Goal: Task Accomplishment & Management: Manage account settings

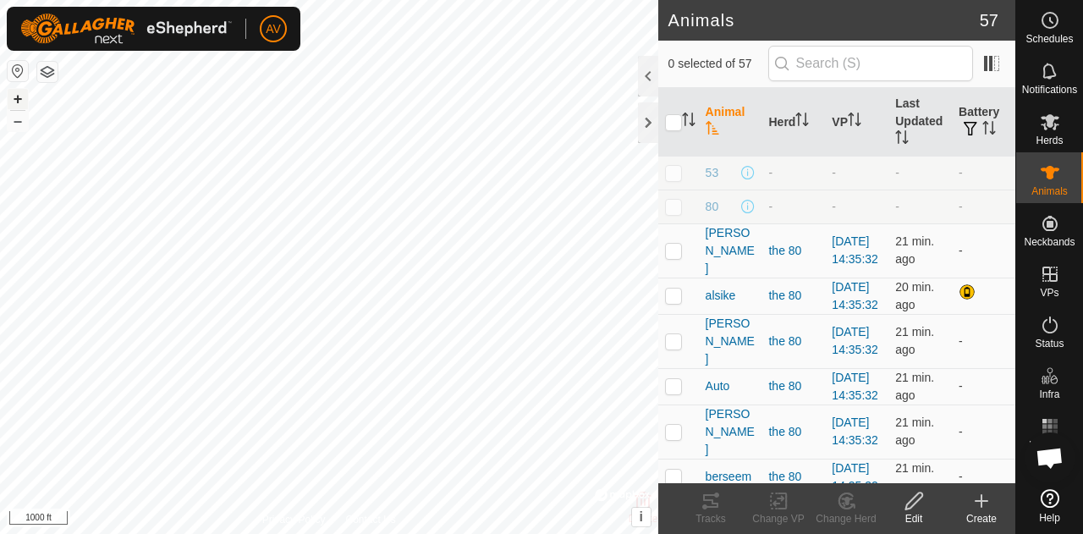
click at [25, 99] on button "+" at bounding box center [18, 99] width 20 height 20
click at [1054, 420] on rect at bounding box center [1054, 421] width 4 height 4
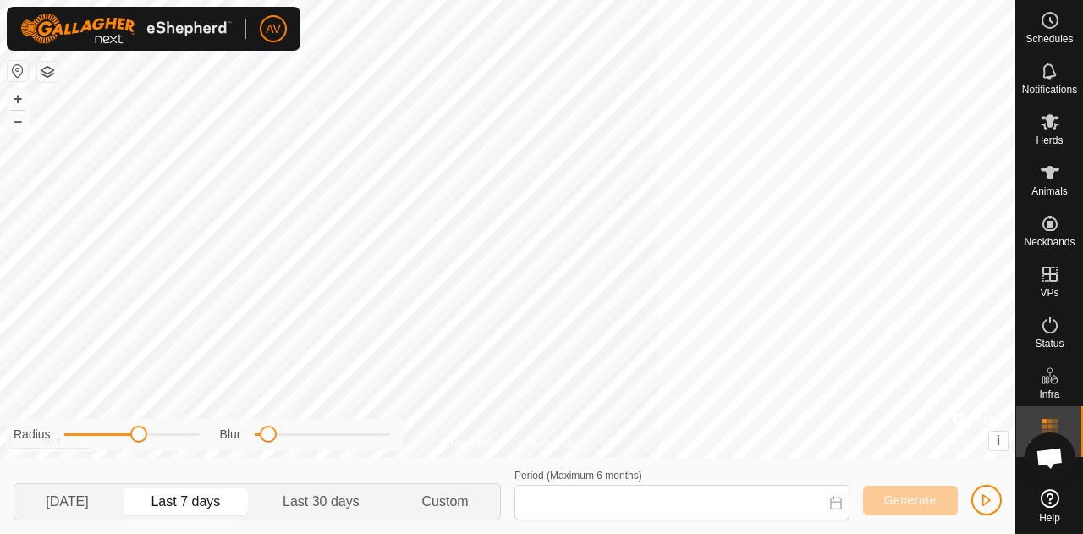
type input "[DATE] - [DATE]"
click at [25, 121] on button "–" at bounding box center [18, 121] width 20 height 20
click at [20, 97] on button "+" at bounding box center [18, 99] width 20 height 20
click at [1000, 497] on button "button" at bounding box center [986, 500] width 30 height 30
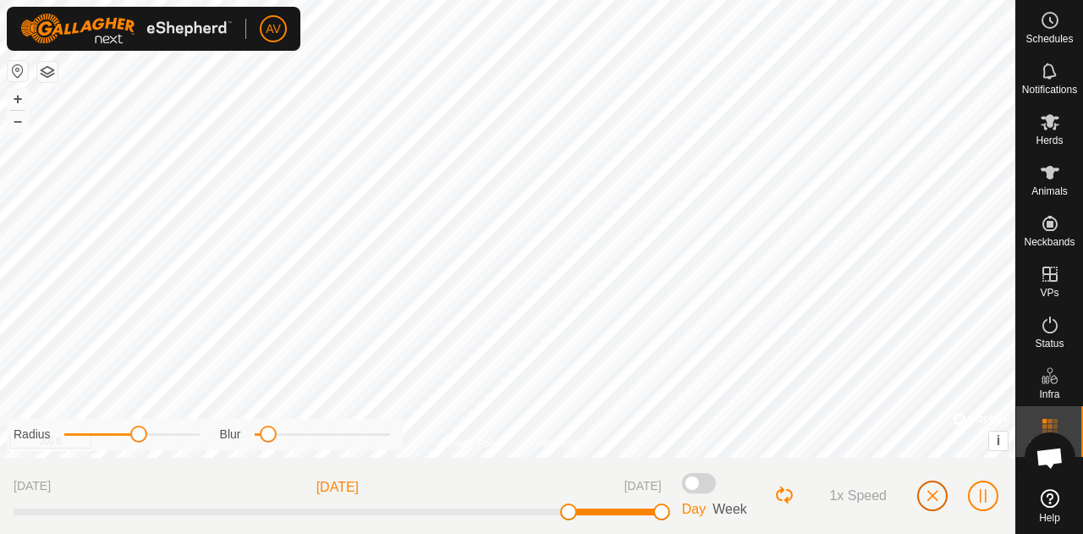
click at [936, 495] on span "button" at bounding box center [933, 496] width 14 height 14
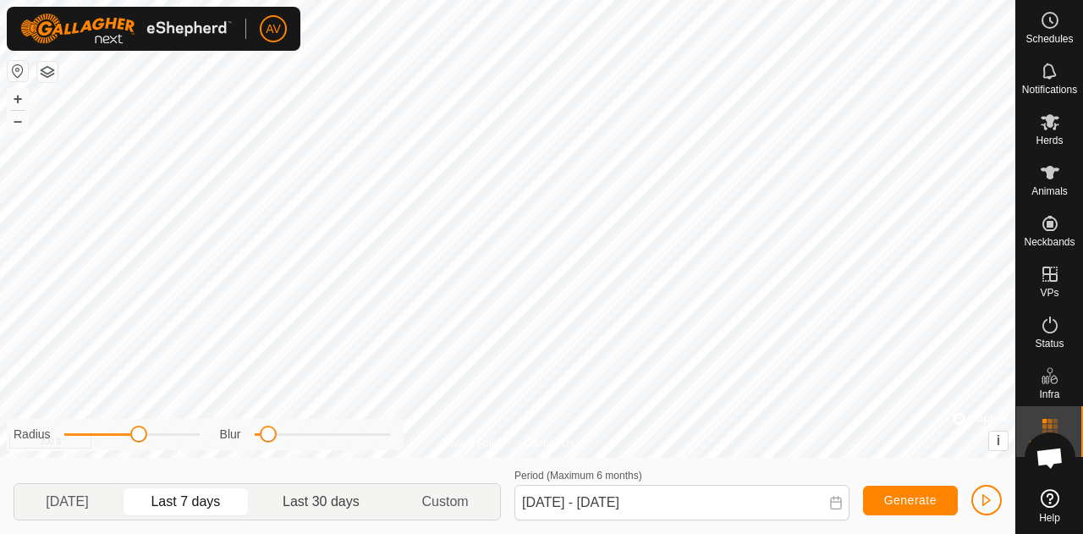
click at [328, 502] on p-togglebutton "Last 30 days" at bounding box center [321, 502] width 139 height 36
type input "[DATE] - [DATE]"
click at [890, 502] on span "Generate" at bounding box center [910, 500] width 52 height 14
click at [992, 502] on span "button" at bounding box center [987, 500] width 14 height 14
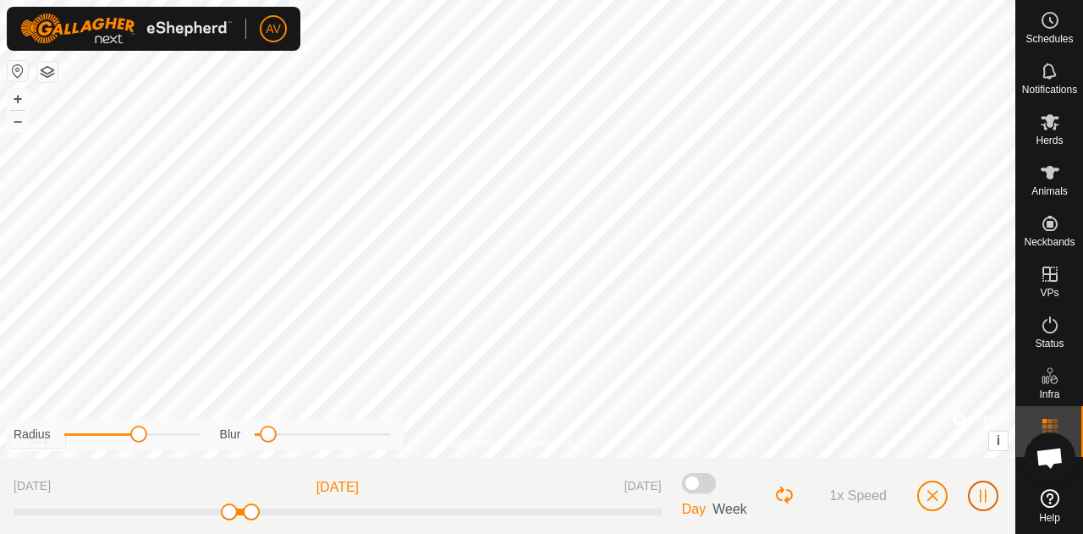
click at [973, 492] on button "button" at bounding box center [983, 496] width 30 height 30
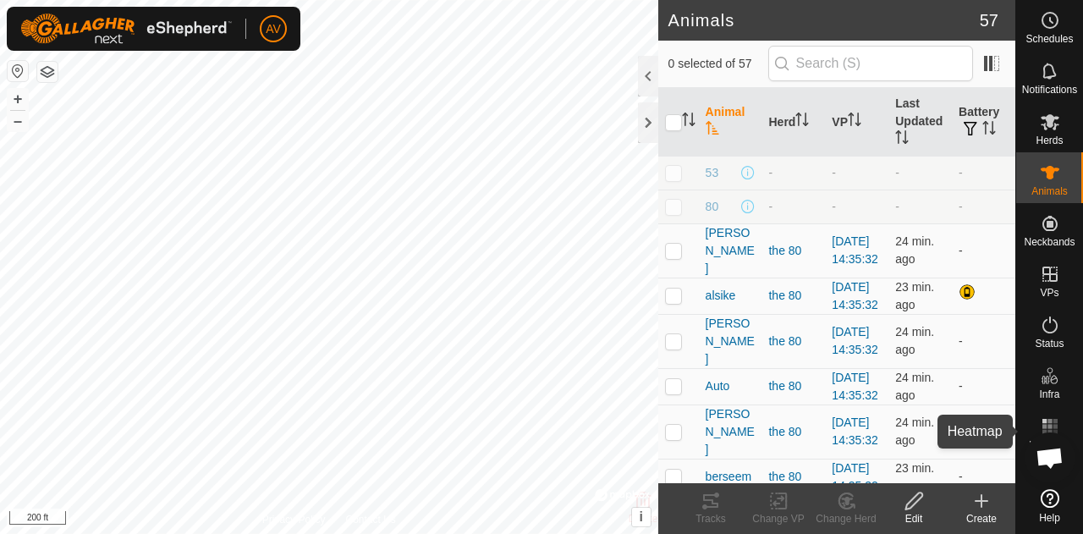
click at [1059, 427] on icon at bounding box center [1050, 426] width 20 height 20
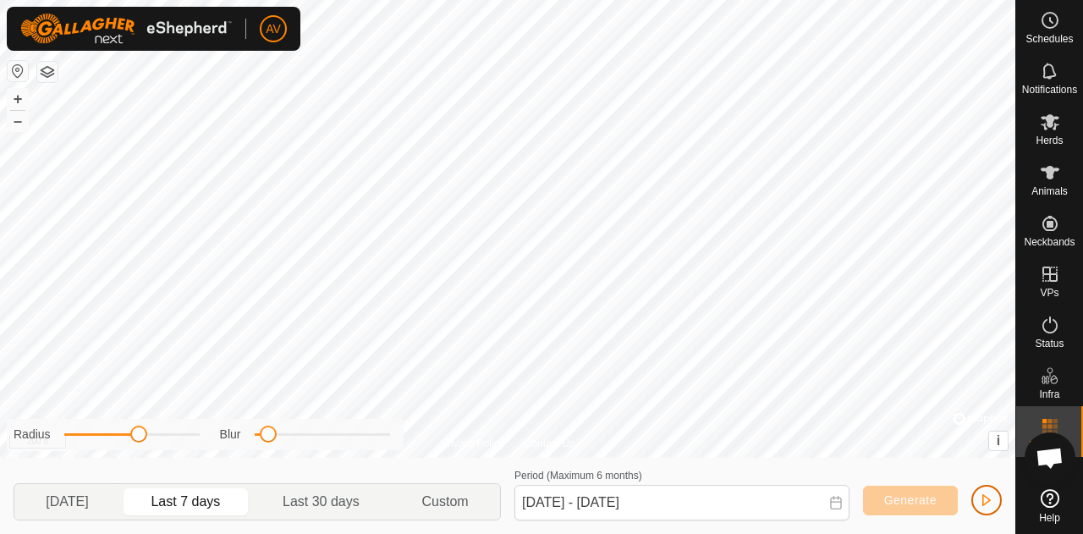
click at [987, 502] on span "button" at bounding box center [987, 500] width 14 height 14
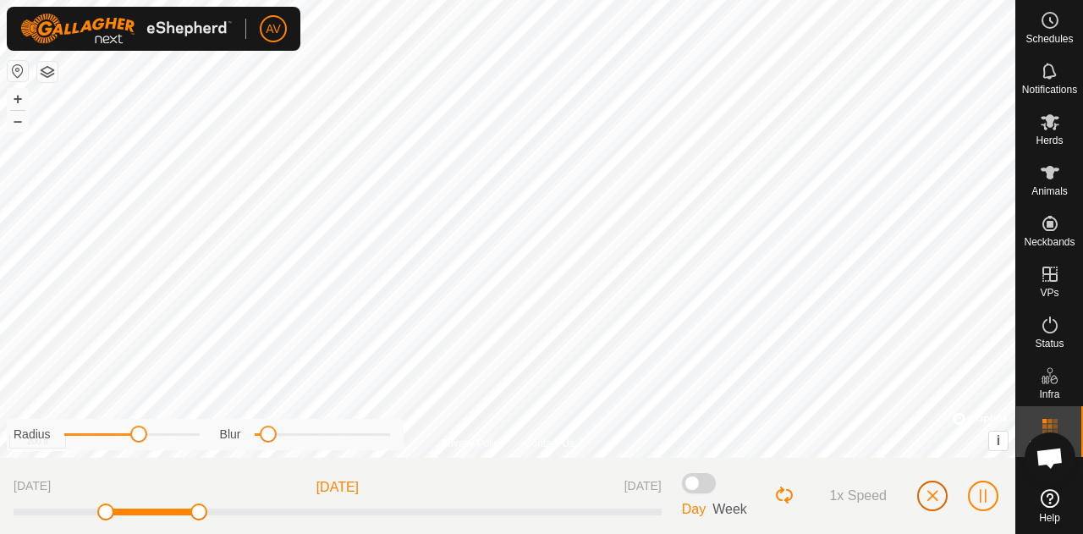
click at [935, 495] on span "button" at bounding box center [933, 496] width 14 height 14
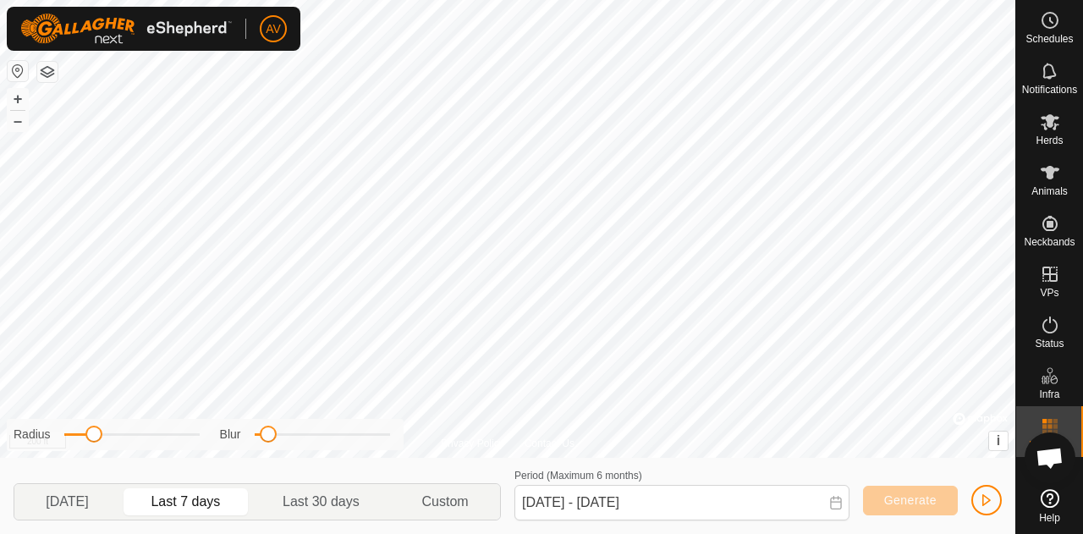
drag, startPoint x: 137, startPoint y: 432, endPoint x: 91, endPoint y: 439, distance: 46.2
click at [91, 439] on span at bounding box center [93, 434] width 17 height 17
click at [266, 442] on span at bounding box center [264, 434] width 17 height 17
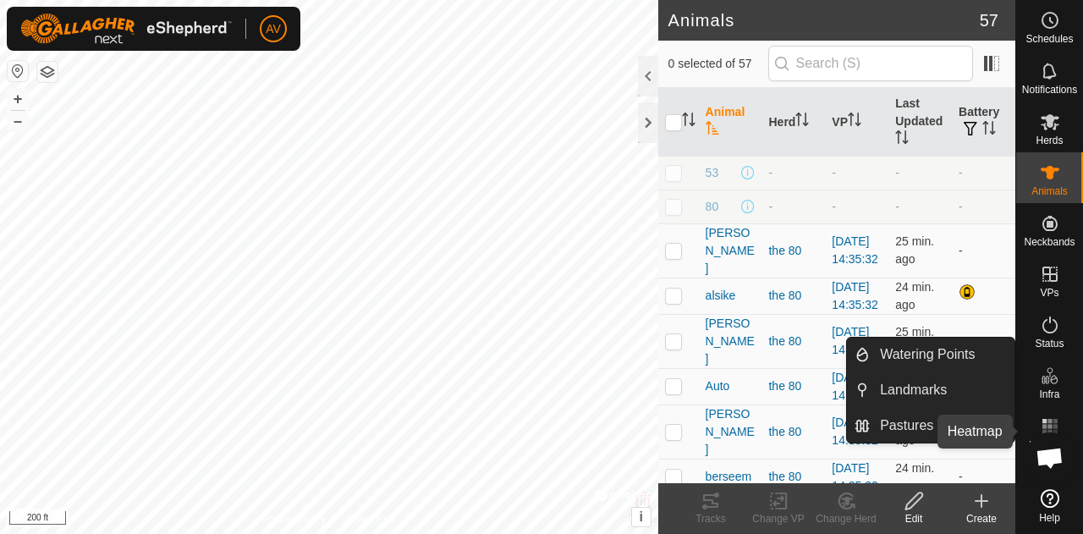
click at [1046, 426] on rect at bounding box center [1044, 426] width 4 height 4
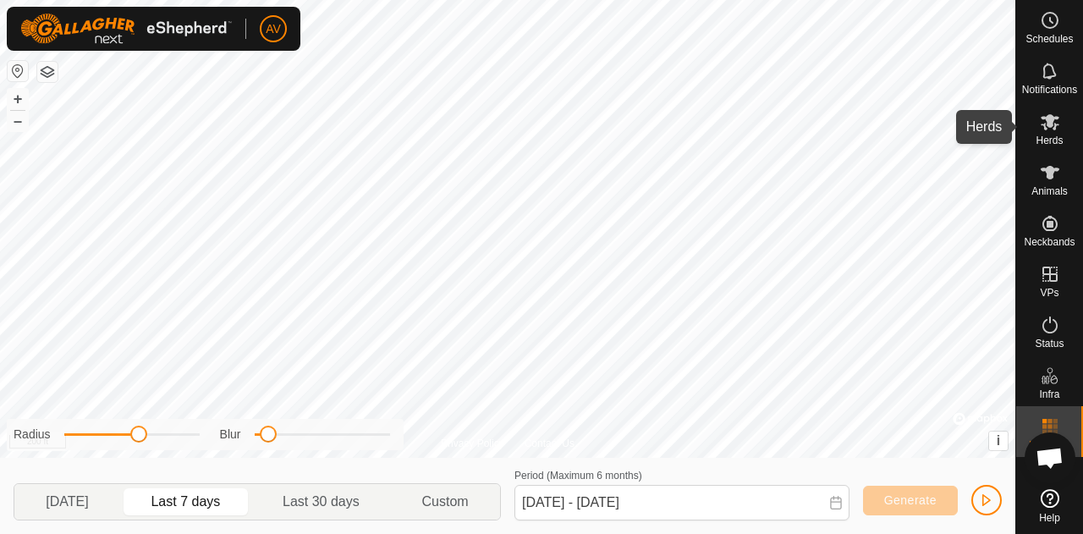
click at [1051, 128] on icon at bounding box center [1050, 122] width 20 height 20
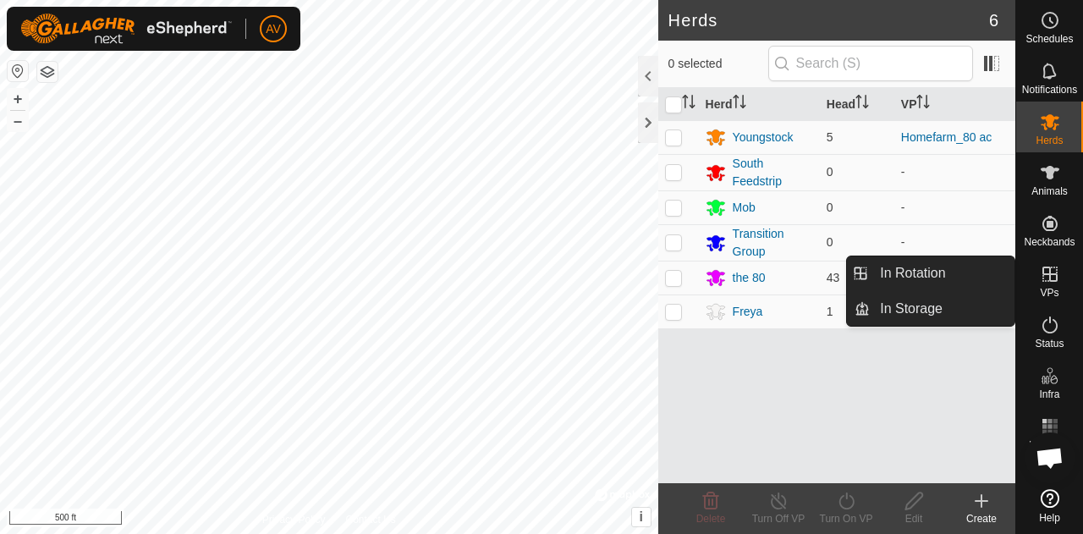
click at [1051, 282] on icon at bounding box center [1050, 274] width 20 height 20
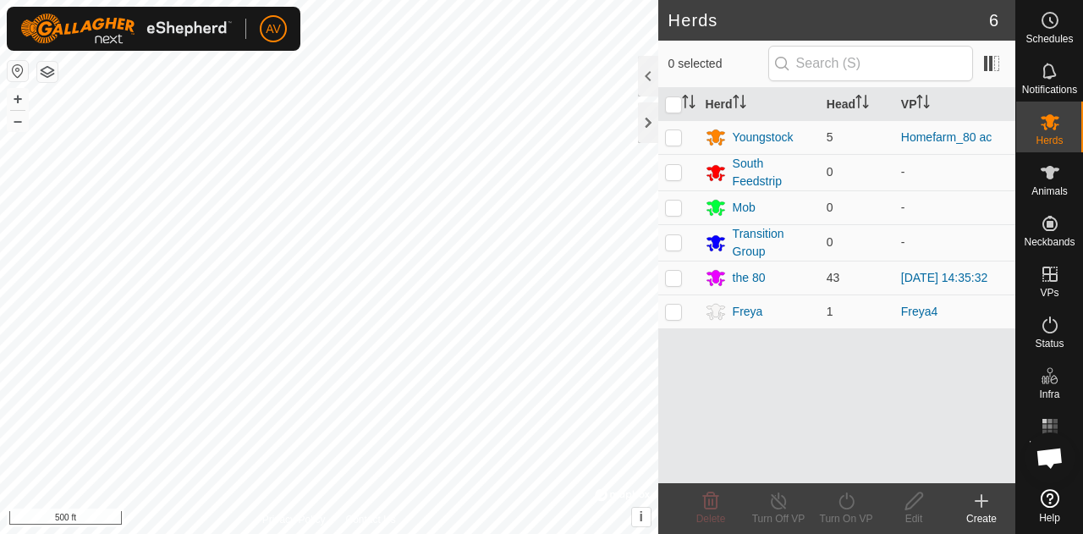
click at [985, 512] on div "Create" at bounding box center [982, 518] width 68 height 15
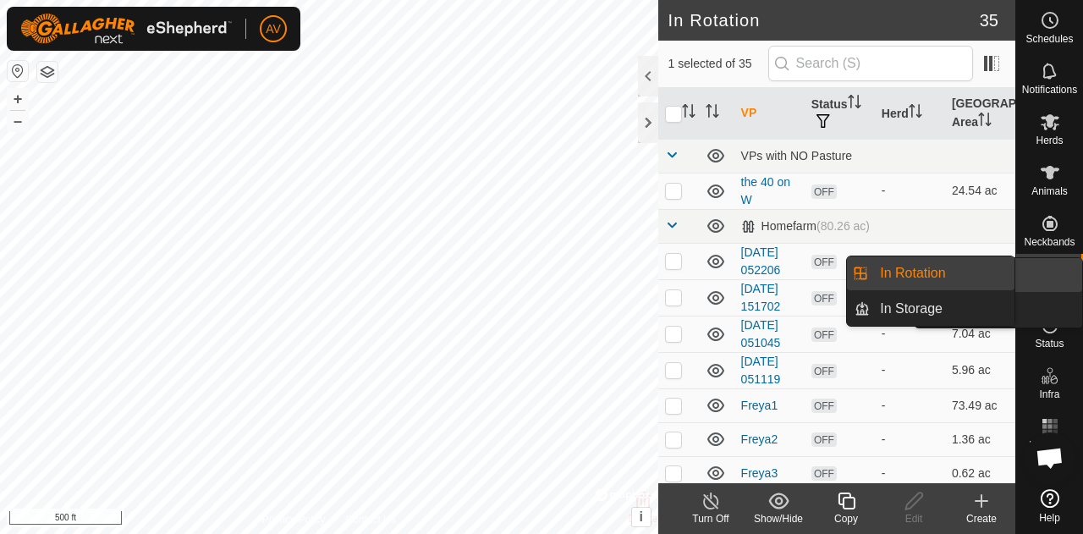
drag, startPoint x: 1068, startPoint y: 299, endPoint x: 1057, endPoint y: 286, distance: 17.4
click at [1057, 286] on es-virtualpaddocks-svg-icon at bounding box center [1050, 274] width 30 height 27
click at [964, 283] on link "In Rotation" at bounding box center [942, 273] width 145 height 34
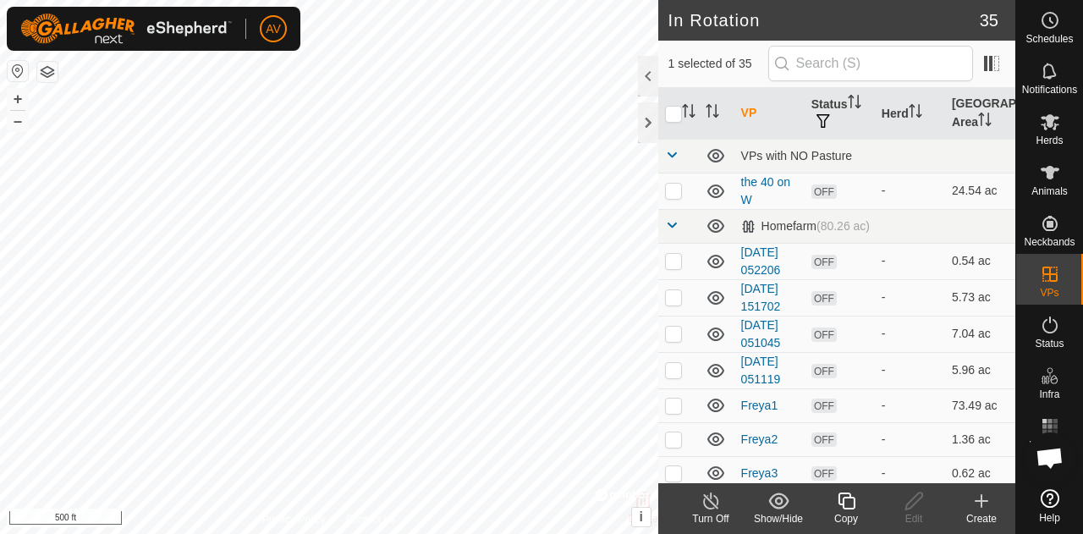
click at [981, 501] on icon at bounding box center [981, 501] width 12 height 0
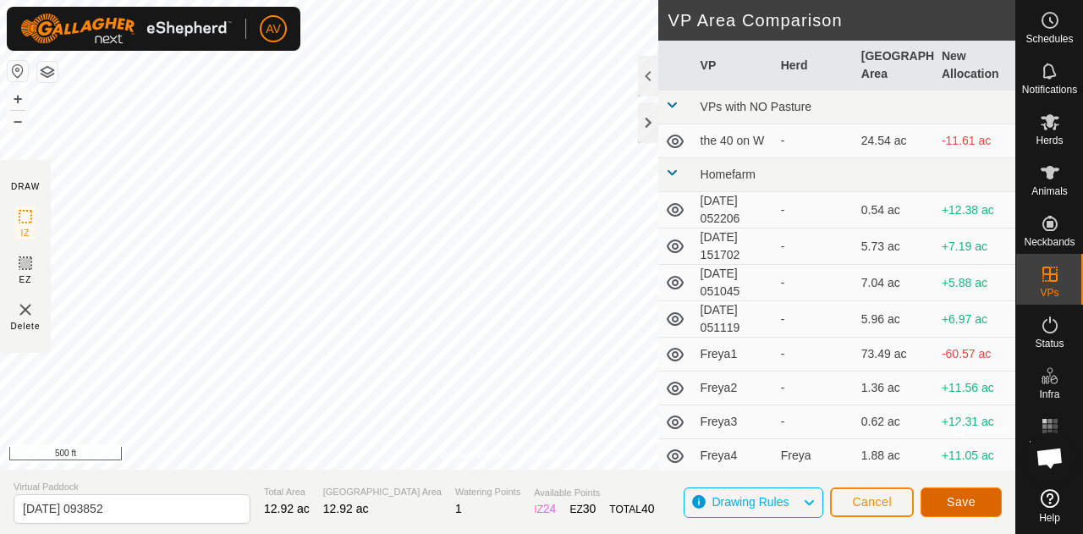
click at [956, 499] on span "Save" at bounding box center [961, 502] width 29 height 14
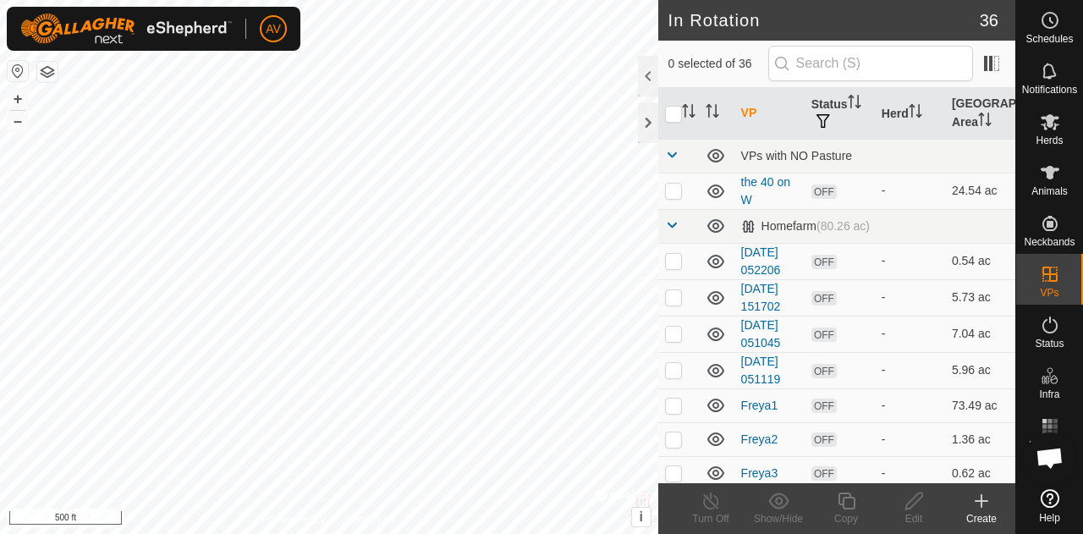
click at [986, 512] on div "Create" at bounding box center [982, 518] width 68 height 15
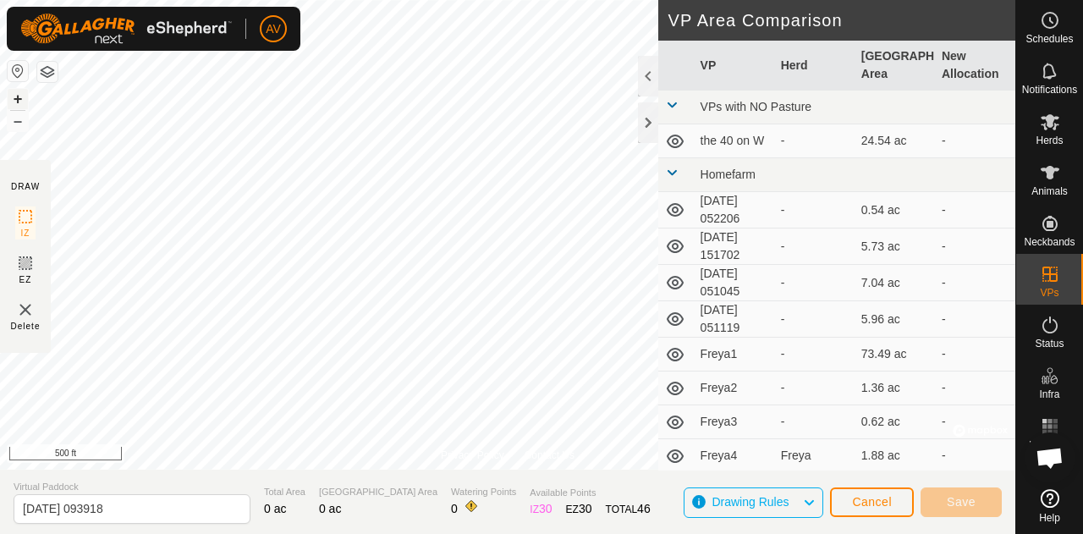
click at [12, 97] on button "+" at bounding box center [18, 99] width 20 height 20
click at [711, 206] on div "Privacy Policy Contact Us + – ⇧ i © Mapbox , © OpenStreetMap , Improve this map…" at bounding box center [507, 267] width 1015 height 534
click at [17, 124] on button "–" at bounding box center [18, 121] width 20 height 20
click at [15, 100] on button "+" at bounding box center [18, 99] width 20 height 20
click at [25, 98] on button "+" at bounding box center [18, 99] width 20 height 20
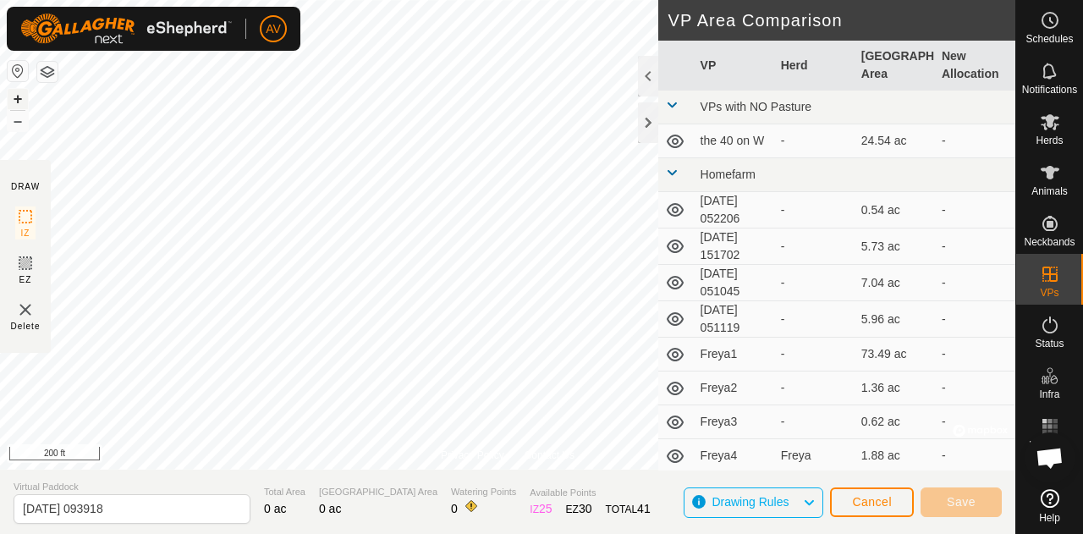
click at [25, 98] on button "+" at bounding box center [18, 99] width 20 height 20
click at [16, 128] on button "–" at bounding box center [18, 121] width 20 height 20
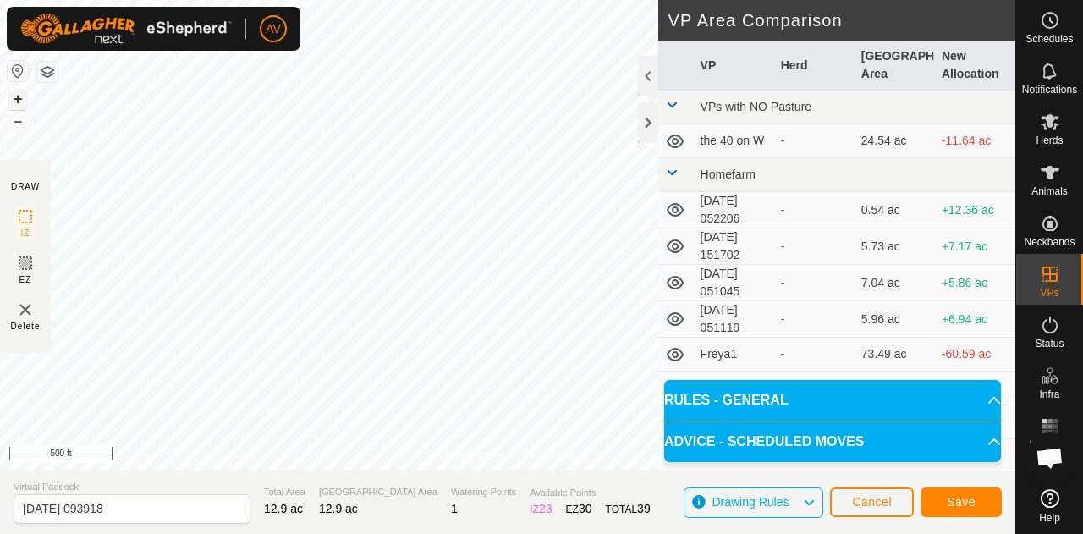
click at [22, 97] on button "+" at bounding box center [18, 99] width 20 height 20
click at [17, 96] on button "+" at bounding box center [18, 99] width 20 height 20
click at [23, 123] on button "–" at bounding box center [18, 121] width 20 height 20
click at [22, 92] on button "+" at bounding box center [18, 99] width 20 height 20
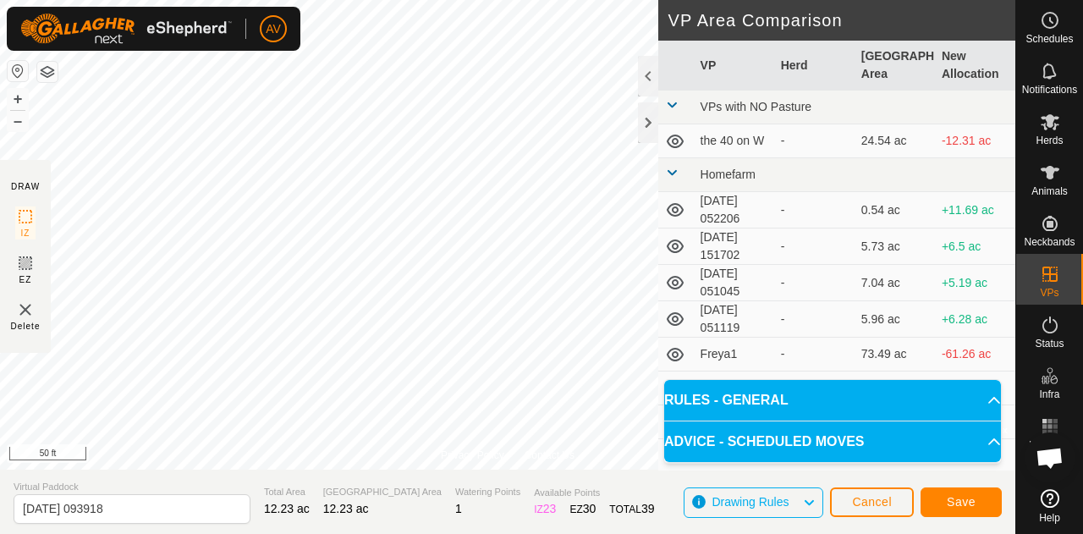
click at [662, 217] on div "Privacy Policy Contact Us + – ⇧ i © Mapbox , © OpenStreetMap , Improve this map…" at bounding box center [507, 267] width 1015 height 534
click at [16, 126] on button "–" at bounding box center [18, 121] width 20 height 20
click at [15, 118] on button "–" at bounding box center [18, 121] width 20 height 20
click at [976, 505] on button "Save" at bounding box center [960, 502] width 81 height 30
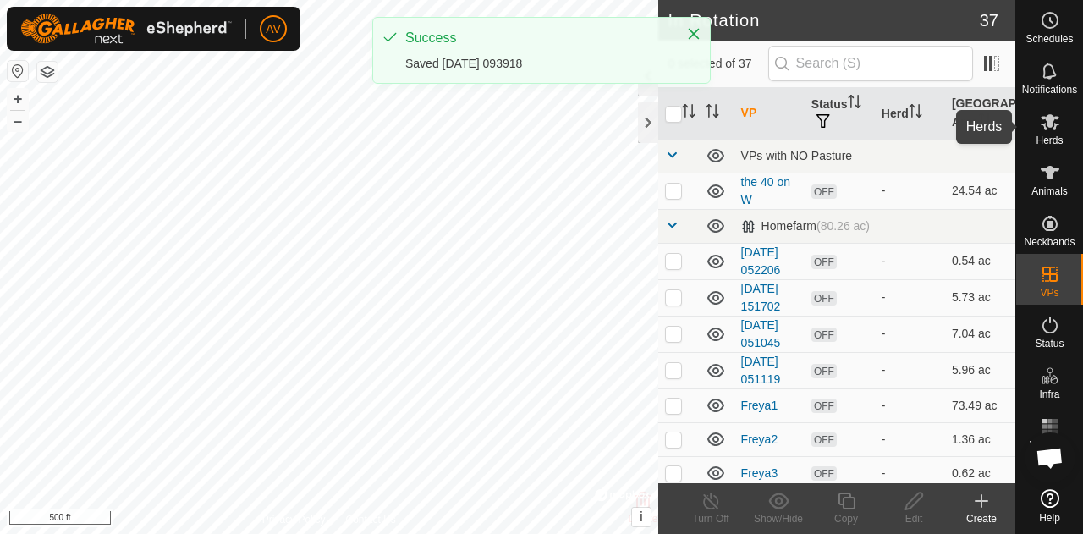
click at [1046, 135] on span "Herds" at bounding box center [1048, 140] width 27 height 10
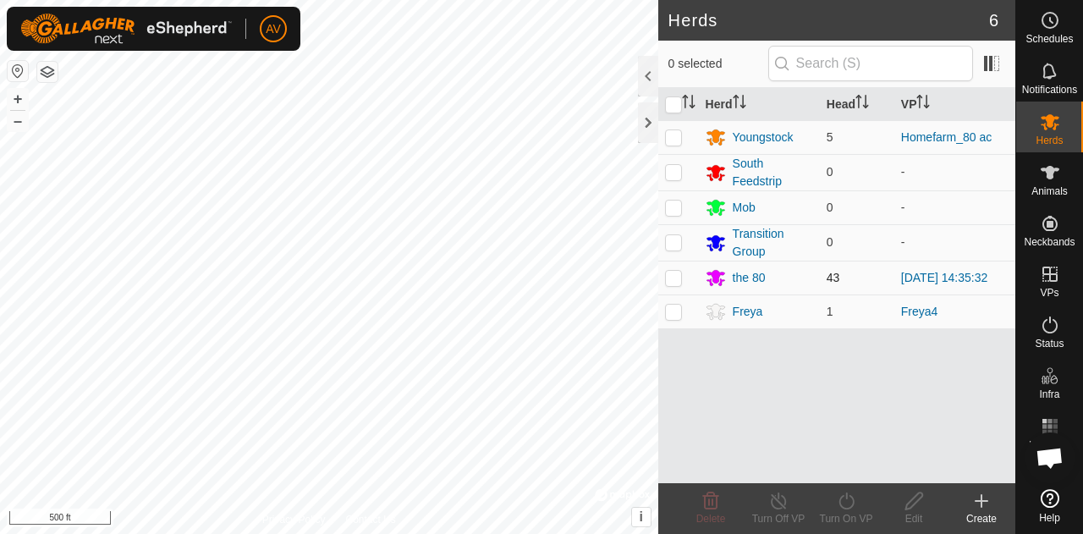
click at [678, 279] on p-checkbox at bounding box center [673, 278] width 17 height 14
checkbox input "true"
click at [846, 510] on icon at bounding box center [846, 501] width 21 height 20
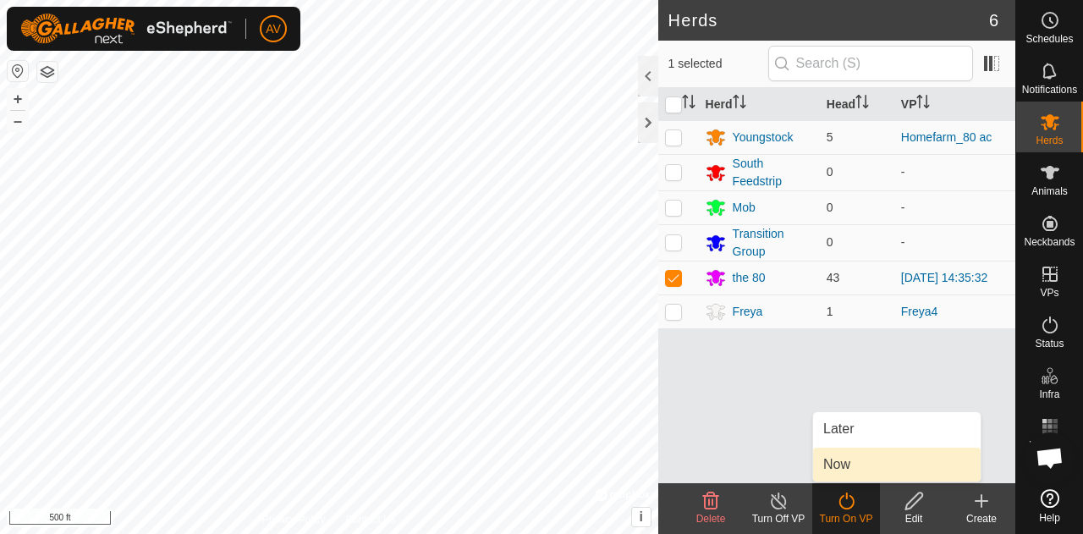
click at [846, 459] on link "Now" at bounding box center [897, 465] width 168 height 34
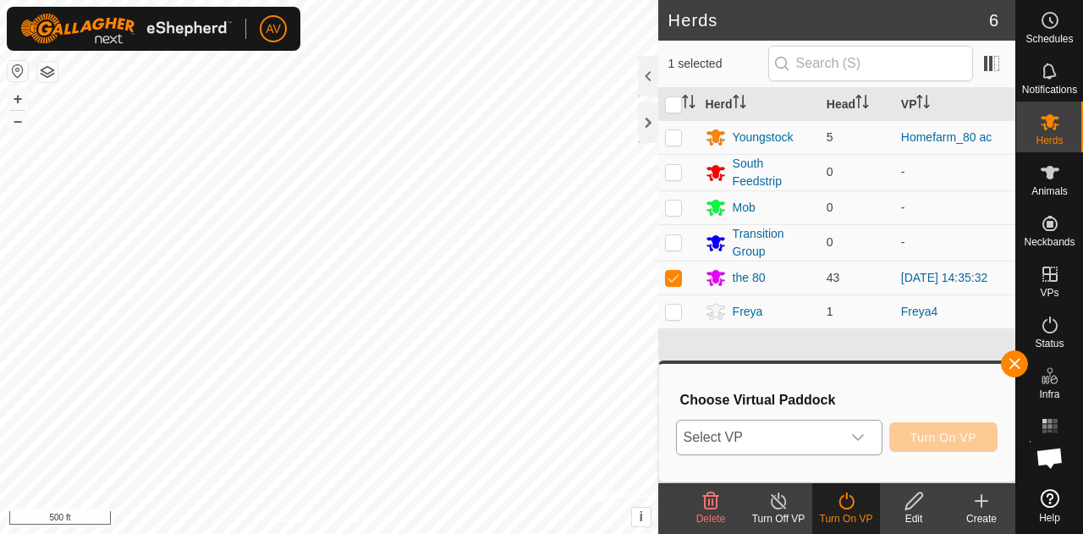
click at [857, 439] on icon "dropdown trigger" at bounding box center [858, 437] width 12 height 7
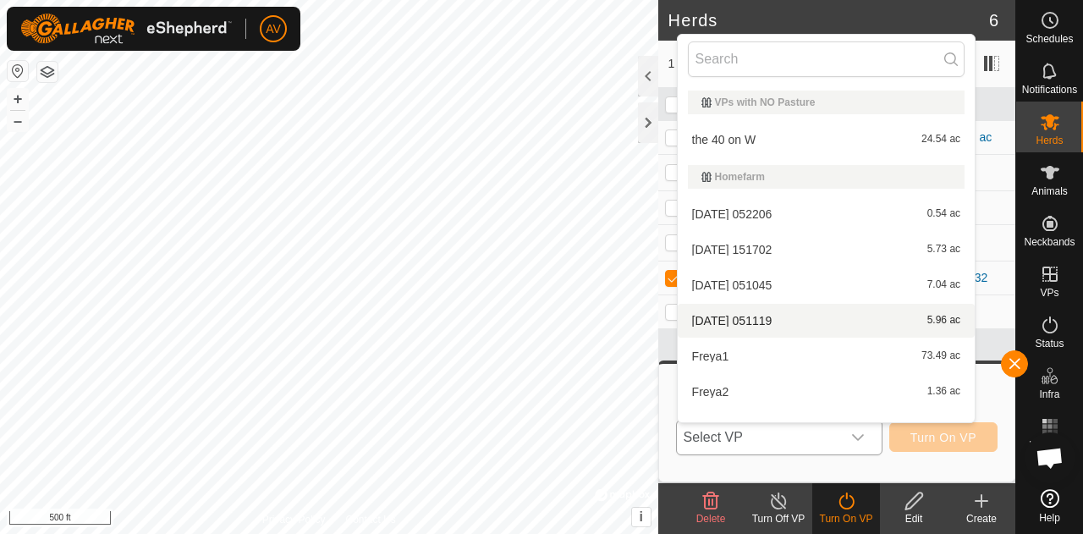
scroll to position [1091, 0]
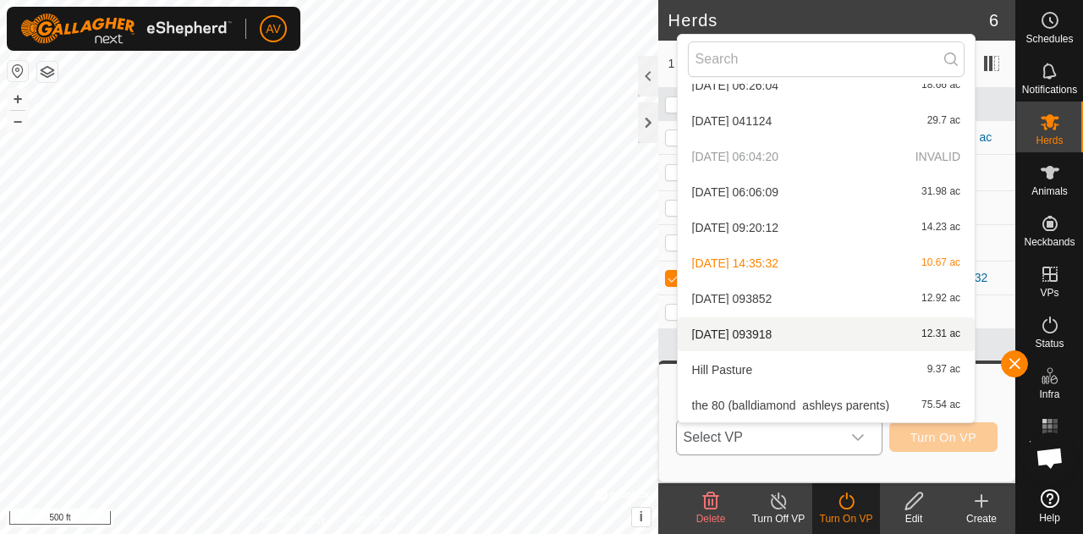
click at [816, 329] on li "[DATE] 093918 12.31 ac" at bounding box center [826, 334] width 297 height 34
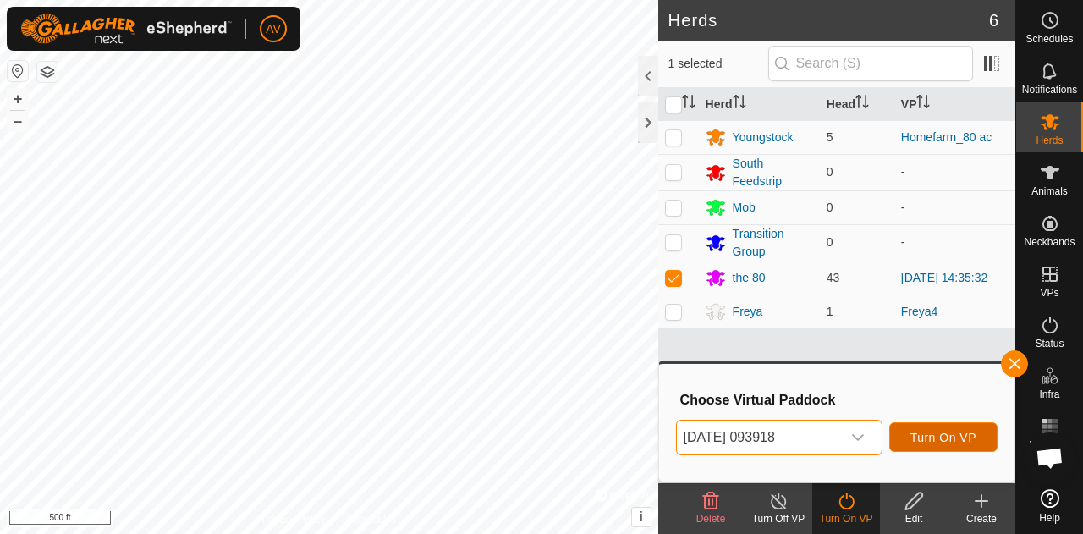
click at [921, 431] on span "Turn On VP" at bounding box center [943, 438] width 66 height 14
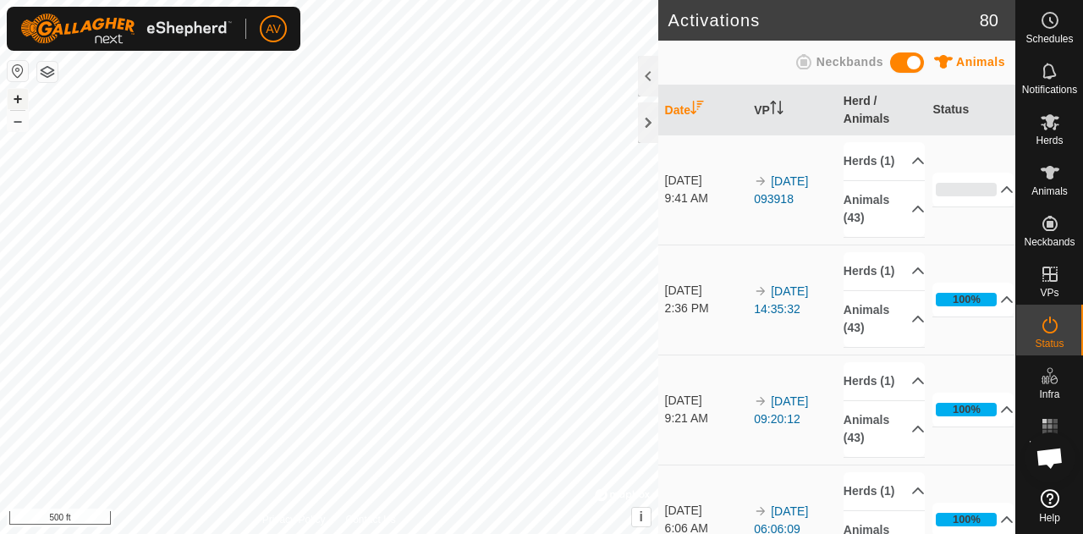
click at [17, 97] on button "+" at bounding box center [18, 99] width 20 height 20
click at [19, 102] on button "+" at bounding box center [18, 99] width 20 height 20
click at [15, 126] on button "–" at bounding box center [18, 121] width 20 height 20
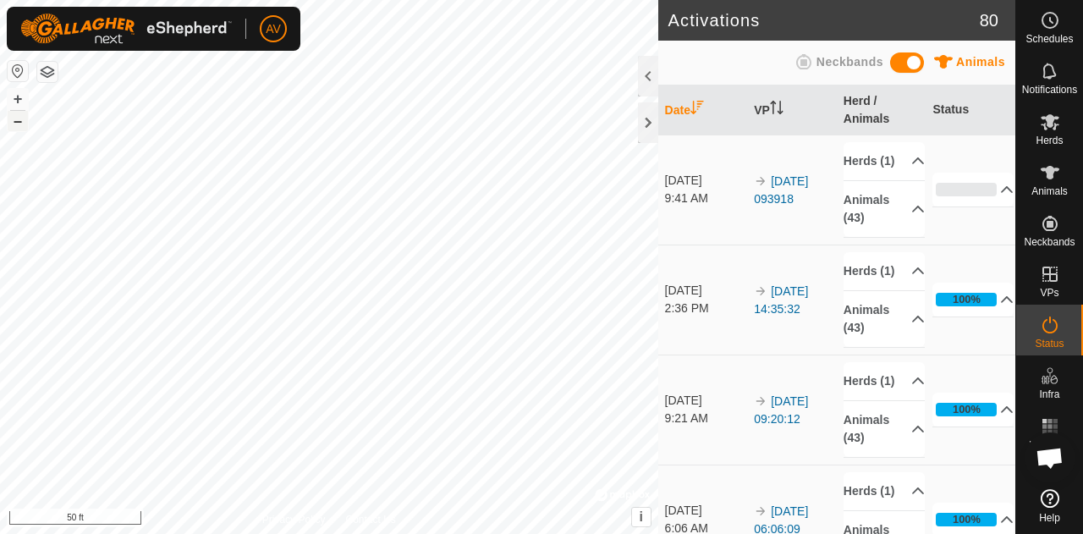
click at [15, 126] on button "–" at bounding box center [18, 121] width 20 height 20
click at [22, 99] on button "+" at bounding box center [18, 99] width 20 height 20
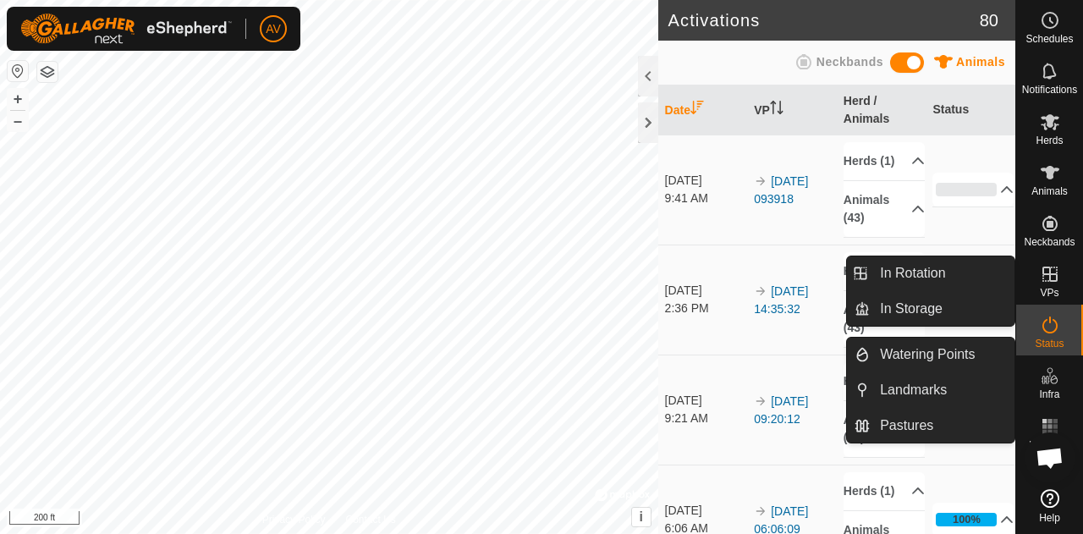
click at [1054, 285] on es-virtualpaddocks-svg-icon at bounding box center [1050, 274] width 30 height 27
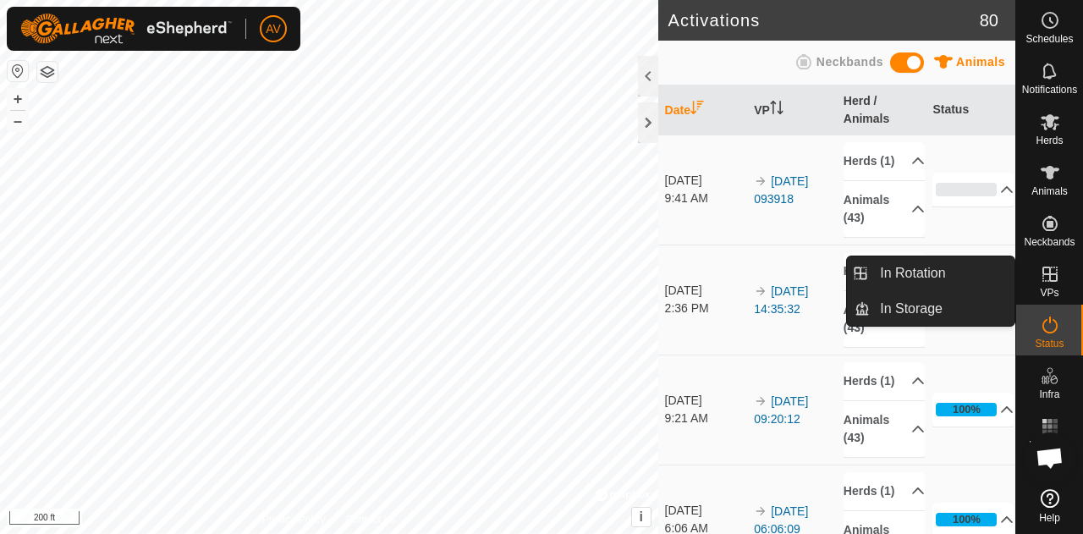
click at [956, 277] on link "In Rotation" at bounding box center [942, 273] width 145 height 34
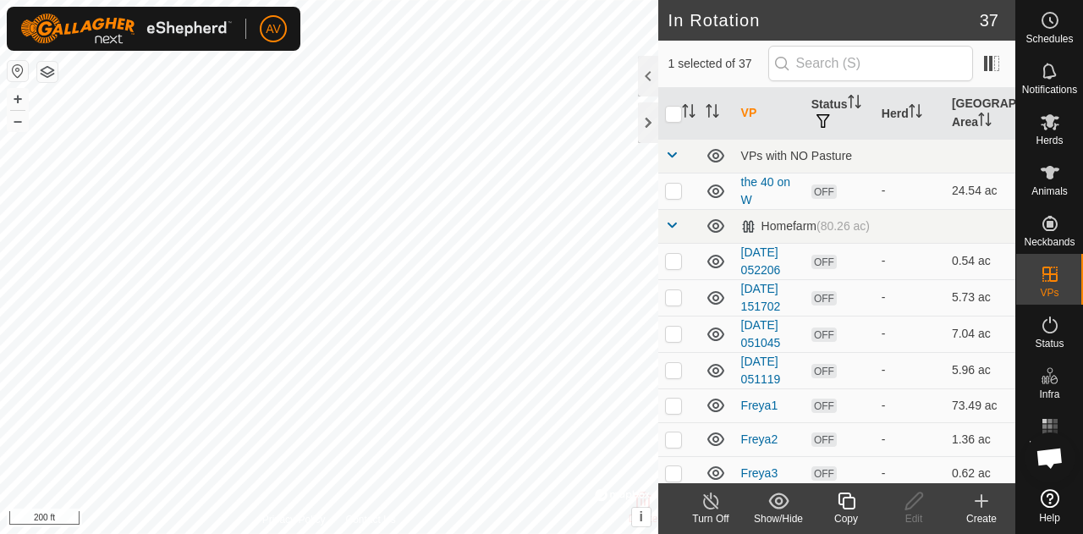
click at [985, 505] on icon at bounding box center [981, 501] width 20 height 20
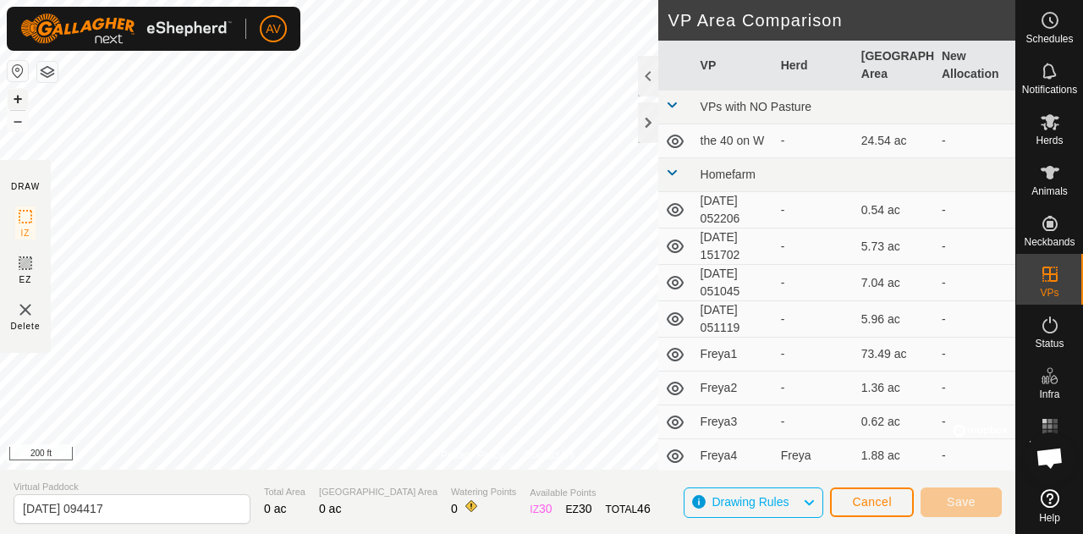
click at [18, 105] on button "+" at bounding box center [18, 99] width 20 height 20
click at [20, 98] on button "+" at bounding box center [18, 99] width 20 height 20
click at [14, 126] on button "–" at bounding box center [18, 121] width 20 height 20
click at [18, 124] on button "–" at bounding box center [18, 121] width 20 height 20
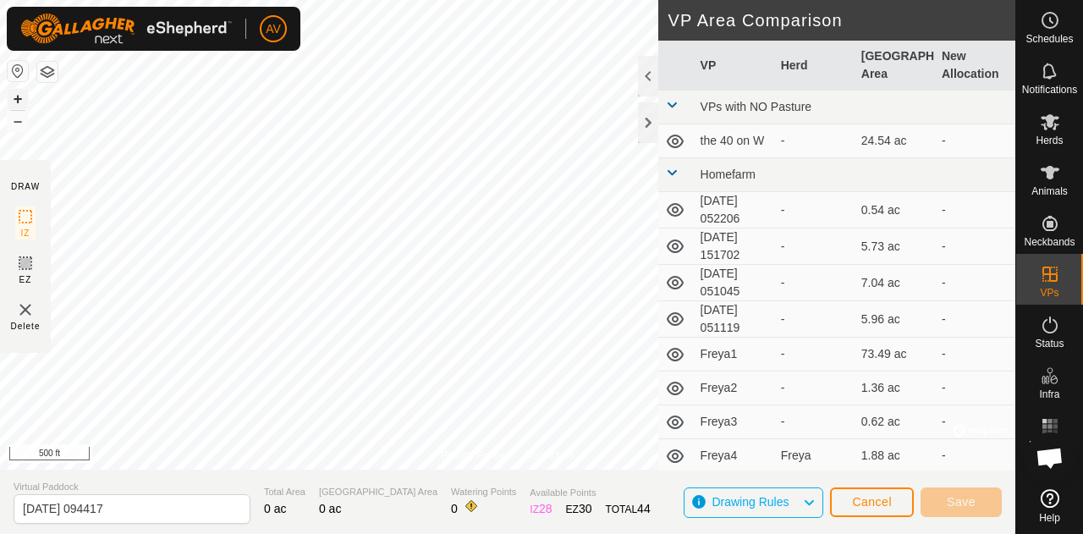
click at [18, 96] on button "+" at bounding box center [18, 99] width 20 height 20
click at [276, 245] on div "[DATE] 093918 Type: Inclusion Zone 43 Animals + – ⇧ i © Mapbox , © OpenStreetMa…" at bounding box center [507, 235] width 1015 height 470
click at [19, 100] on button "+" at bounding box center [18, 99] width 20 height 20
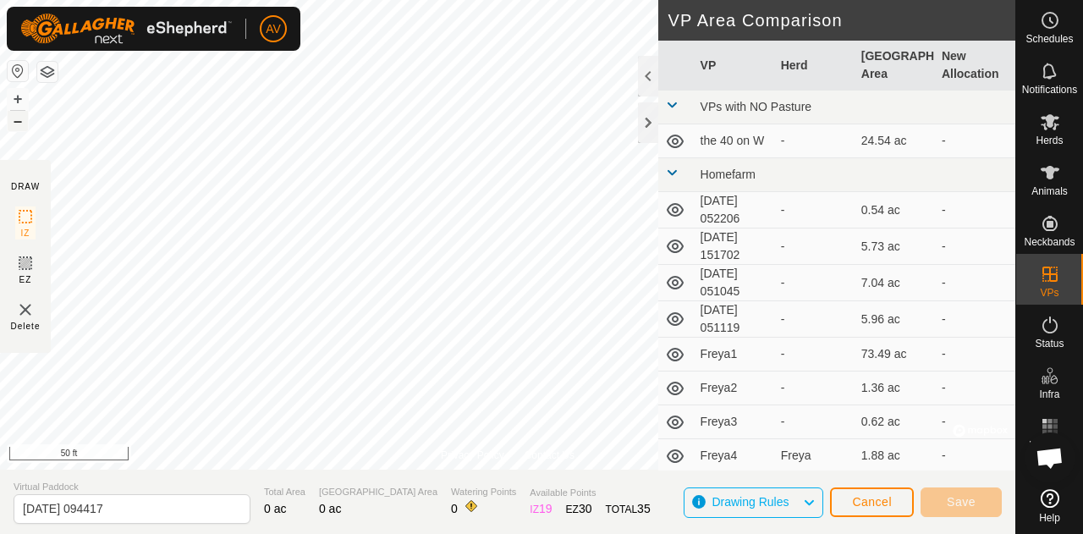
click at [19, 124] on button "–" at bounding box center [18, 121] width 20 height 20
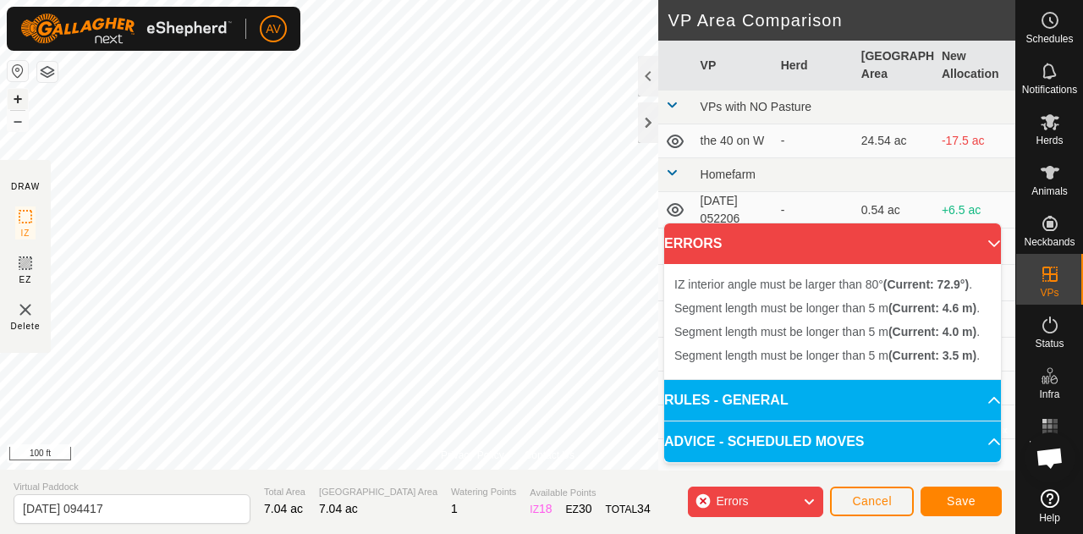
click at [15, 101] on button "+" at bounding box center [18, 99] width 20 height 20
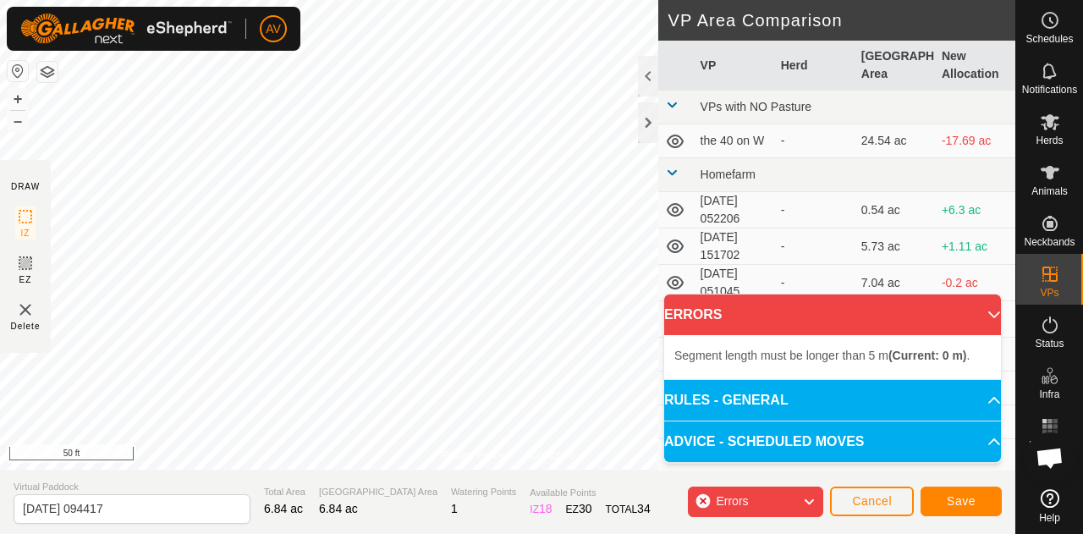
click at [32, 321] on span "Delete" at bounding box center [26, 326] width 30 height 13
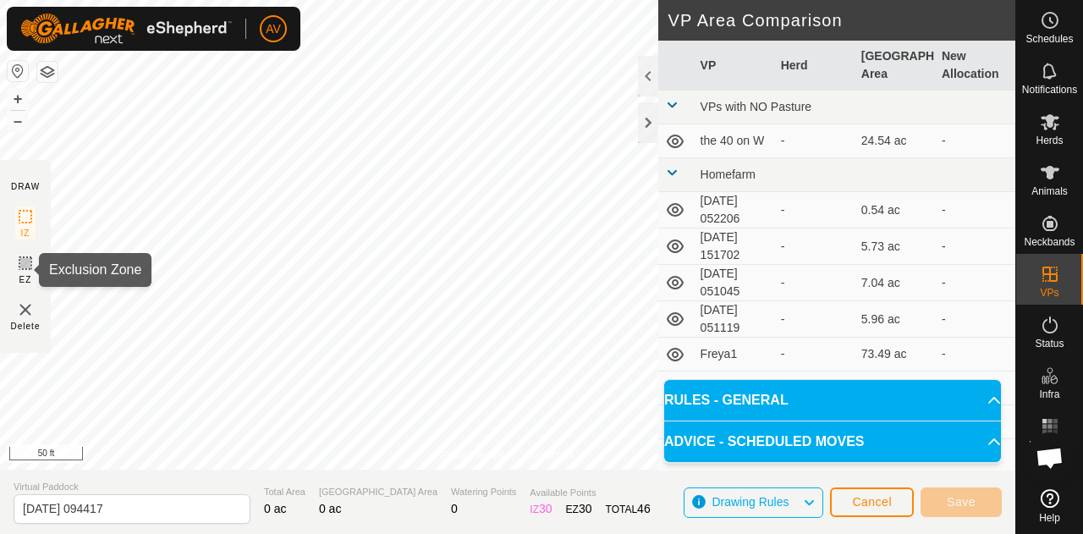
click at [19, 268] on icon at bounding box center [25, 263] width 20 height 20
click at [17, 305] on img at bounding box center [25, 309] width 20 height 20
click at [36, 313] on div "Delete" at bounding box center [26, 315] width 30 height 33
click at [24, 316] on img at bounding box center [25, 309] width 20 height 20
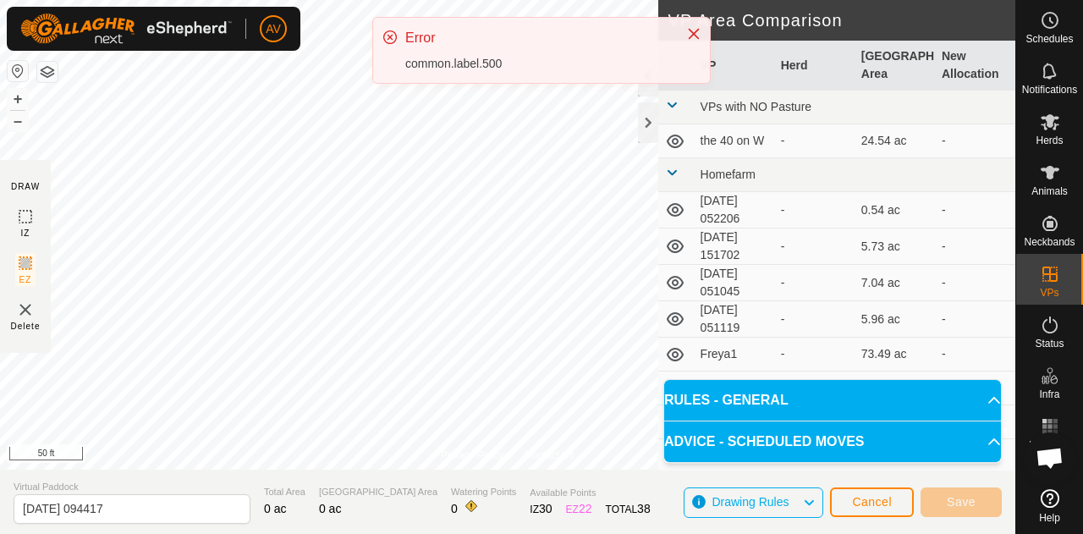
click at [23, 310] on img at bounding box center [25, 309] width 20 height 20
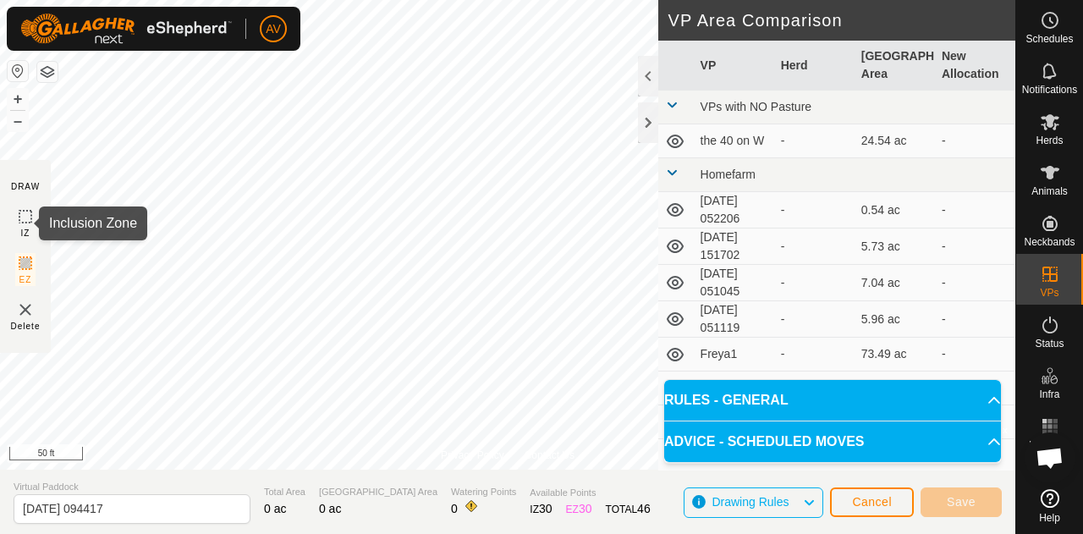
click at [25, 223] on rect at bounding box center [26, 217] width 14 height 14
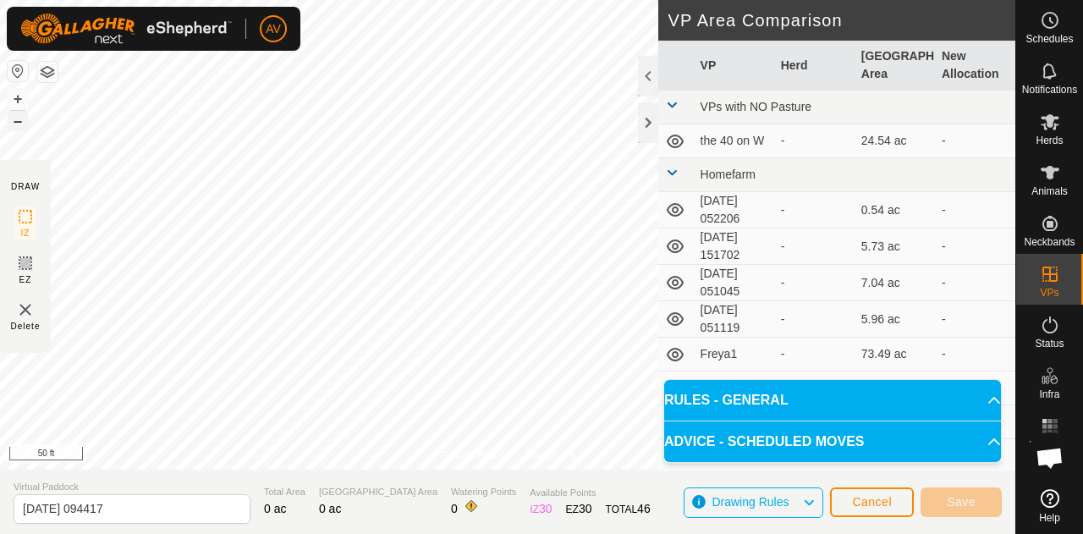
click at [17, 121] on button "–" at bounding box center [18, 121] width 20 height 20
click at [27, 103] on button "+" at bounding box center [18, 99] width 20 height 20
click at [19, 92] on button "+" at bounding box center [18, 99] width 20 height 20
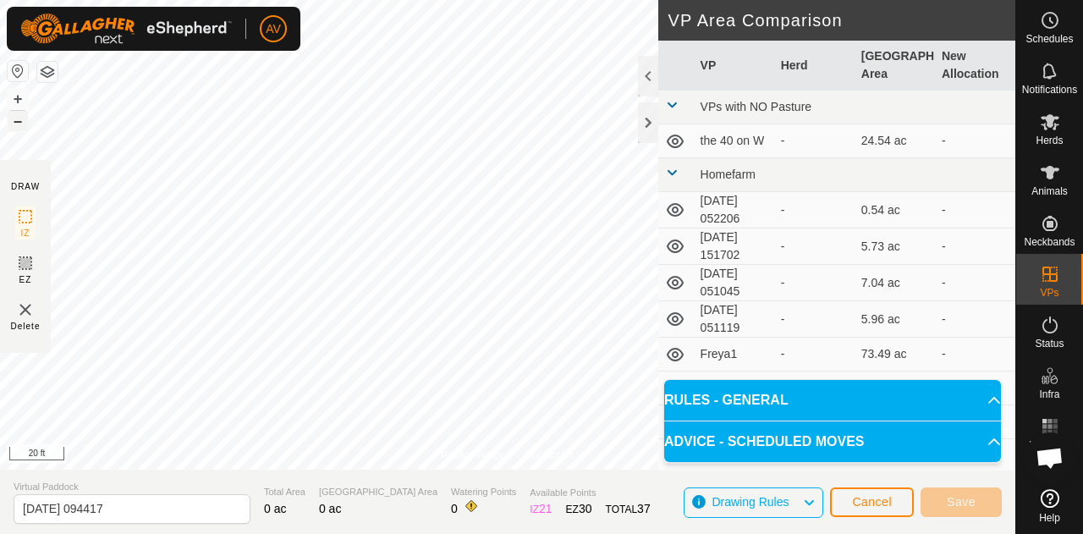
click at [19, 125] on button "–" at bounding box center [18, 121] width 20 height 20
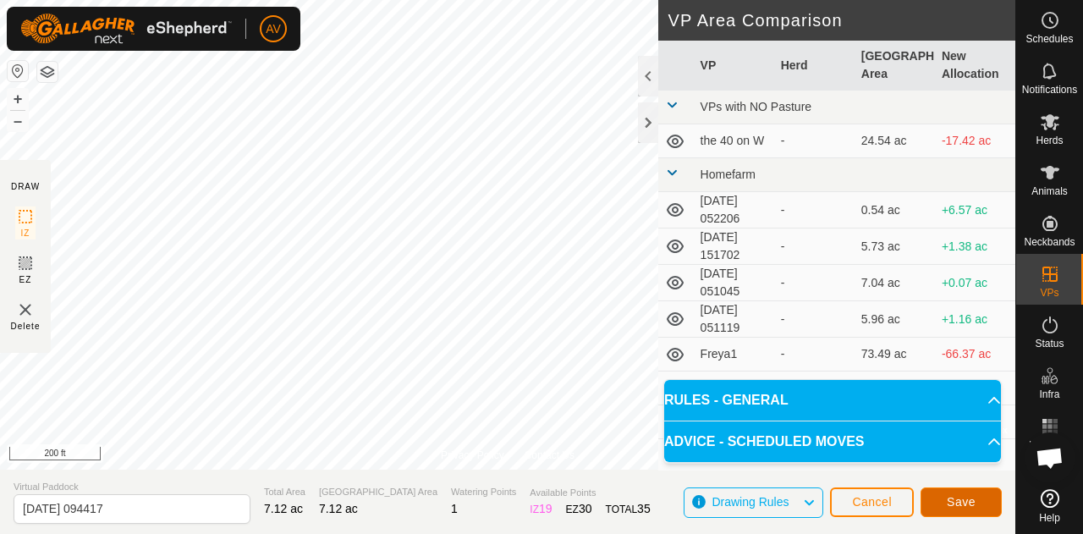
click at [956, 497] on span "Save" at bounding box center [961, 502] width 29 height 14
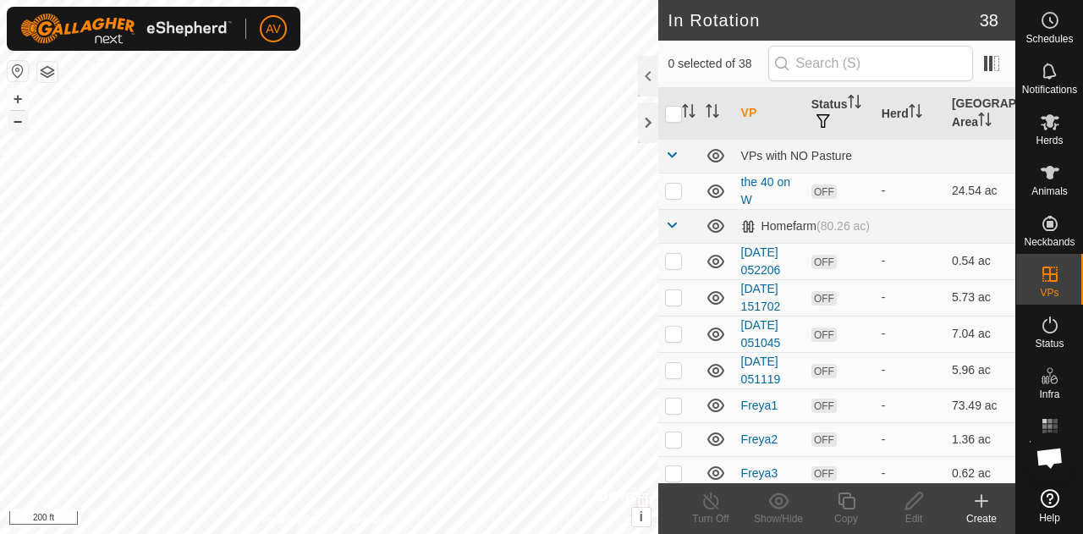
click at [14, 124] on button "–" at bounding box center [18, 121] width 20 height 20
click at [832, 0] on html "AV Schedules Notifications Herds Animals Neckbands VPs Status Infra Heatmap Hel…" at bounding box center [541, 267] width 1083 height 534
click at [538, 0] on html "AV Schedules Notifications Herds Animals Neckbands VPs Status Infra Heatmap Hel…" at bounding box center [541, 267] width 1083 height 534
click at [25, 129] on button "–" at bounding box center [18, 121] width 20 height 20
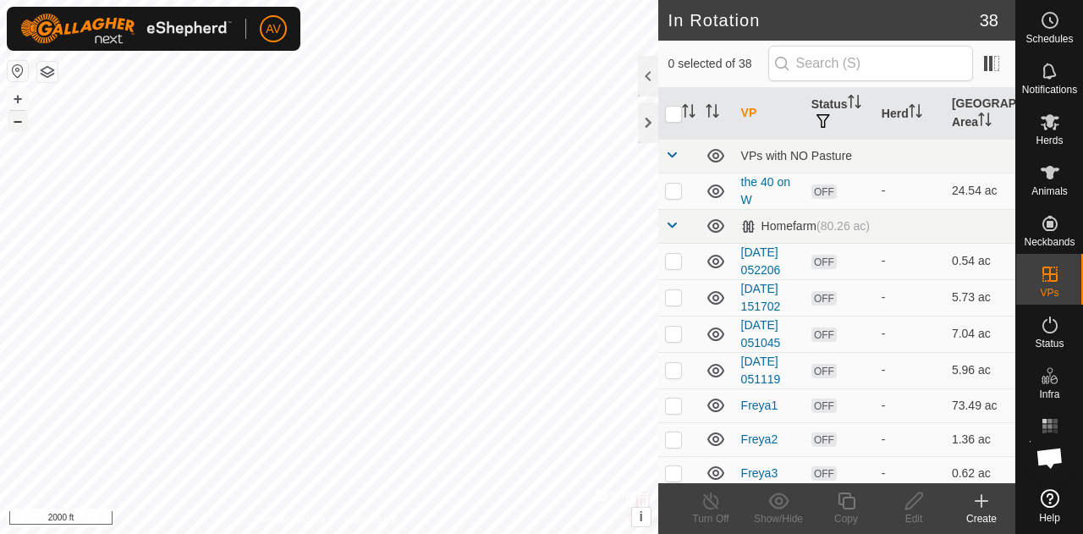
click at [25, 129] on button "–" at bounding box center [18, 121] width 20 height 20
click at [17, 91] on button "+" at bounding box center [18, 99] width 20 height 20
click at [19, 103] on button "+" at bounding box center [18, 99] width 20 height 20
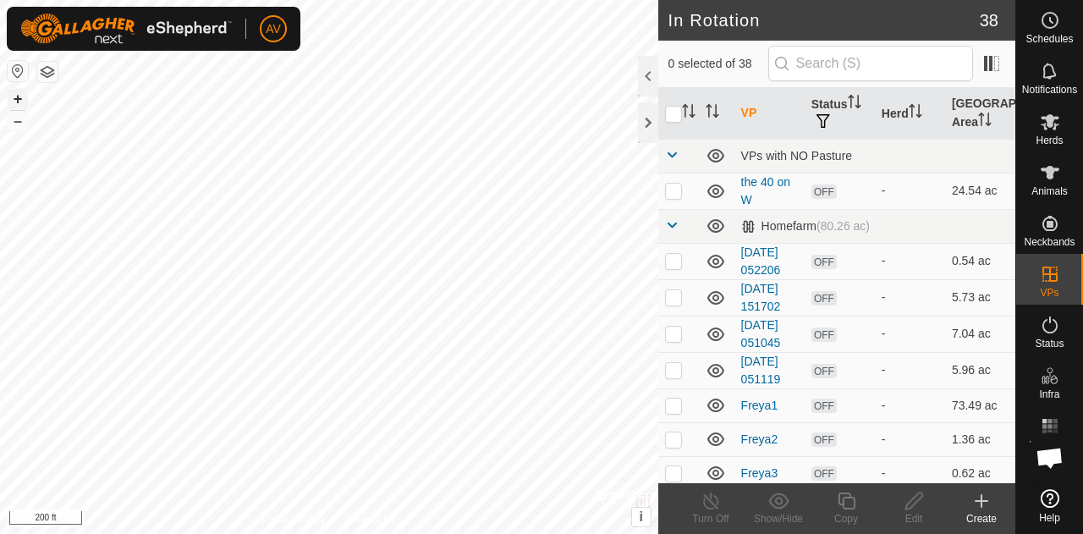
click at [20, 100] on button "+" at bounding box center [18, 99] width 20 height 20
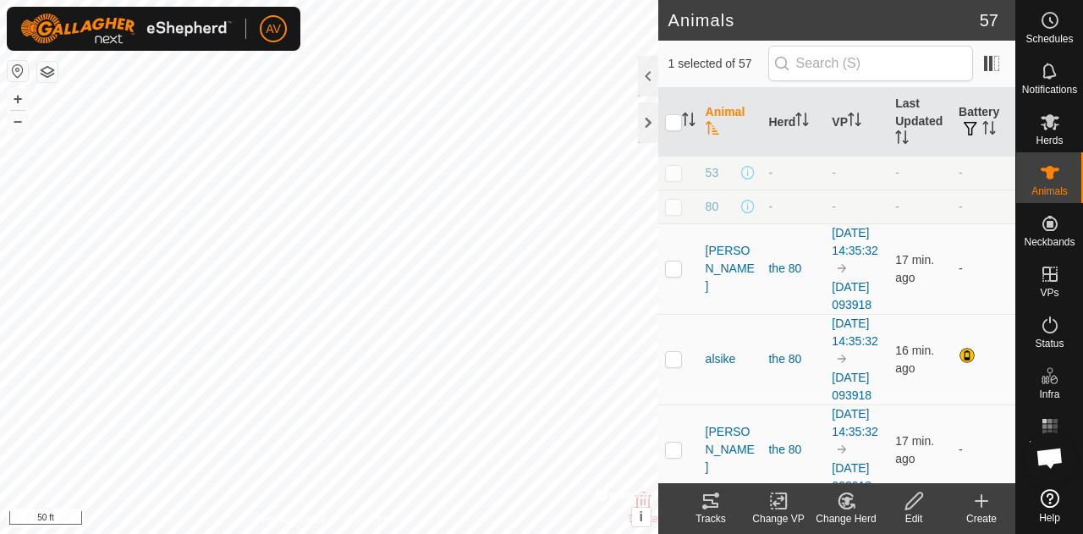
click at [715, 498] on icon at bounding box center [710, 501] width 20 height 20
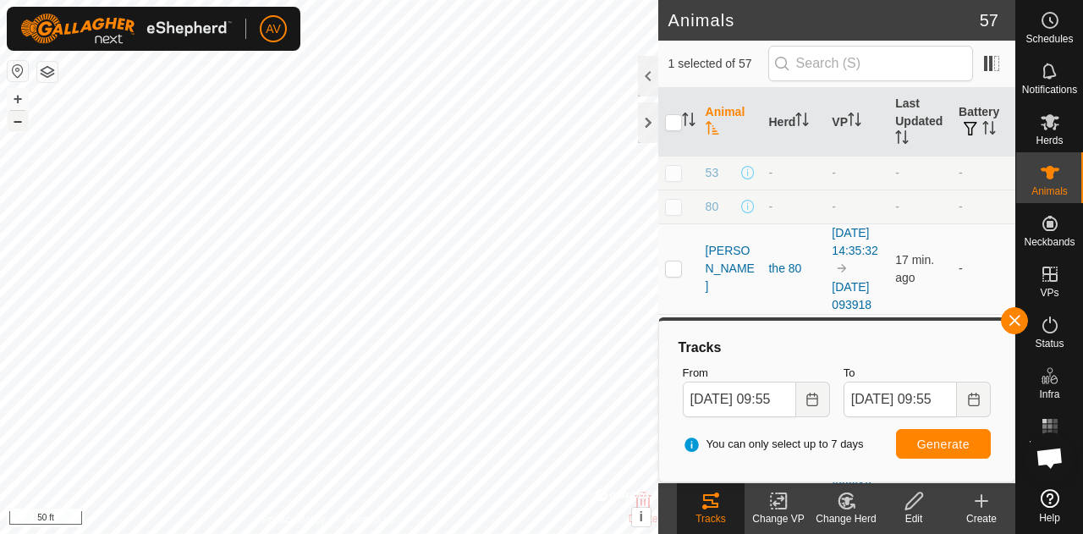
click at [15, 129] on button "–" at bounding box center [18, 121] width 20 height 20
click at [22, 93] on button "+" at bounding box center [18, 99] width 20 height 20
click at [18, 123] on button "–" at bounding box center [18, 121] width 20 height 20
click at [17, 104] on button "+" at bounding box center [18, 99] width 20 height 20
click at [18, 119] on button "–" at bounding box center [18, 121] width 20 height 20
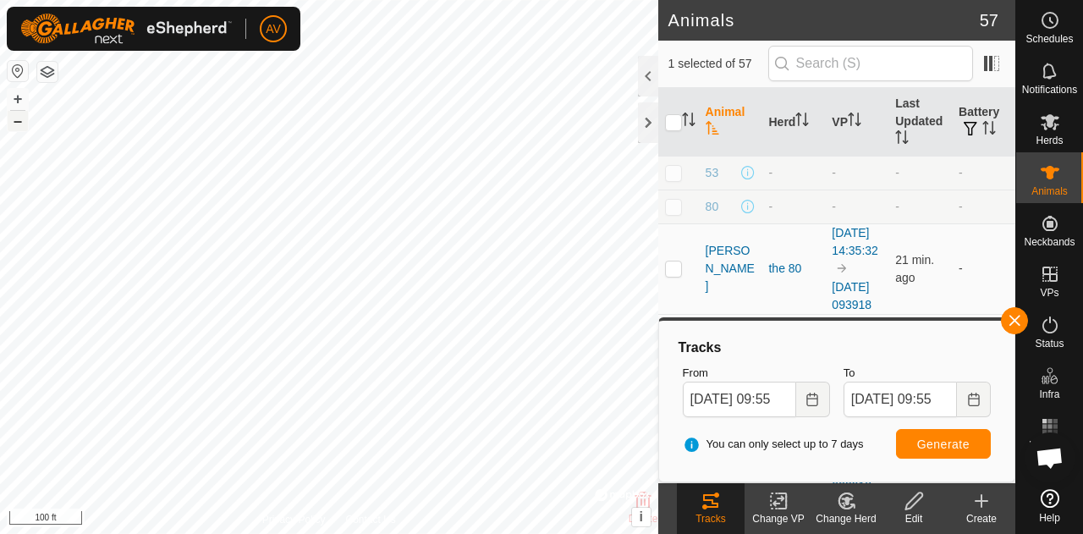
click at [19, 120] on button "–" at bounding box center [18, 121] width 20 height 20
click at [14, 102] on button "+" at bounding box center [18, 99] width 20 height 20
click at [14, 123] on button "–" at bounding box center [18, 121] width 20 height 20
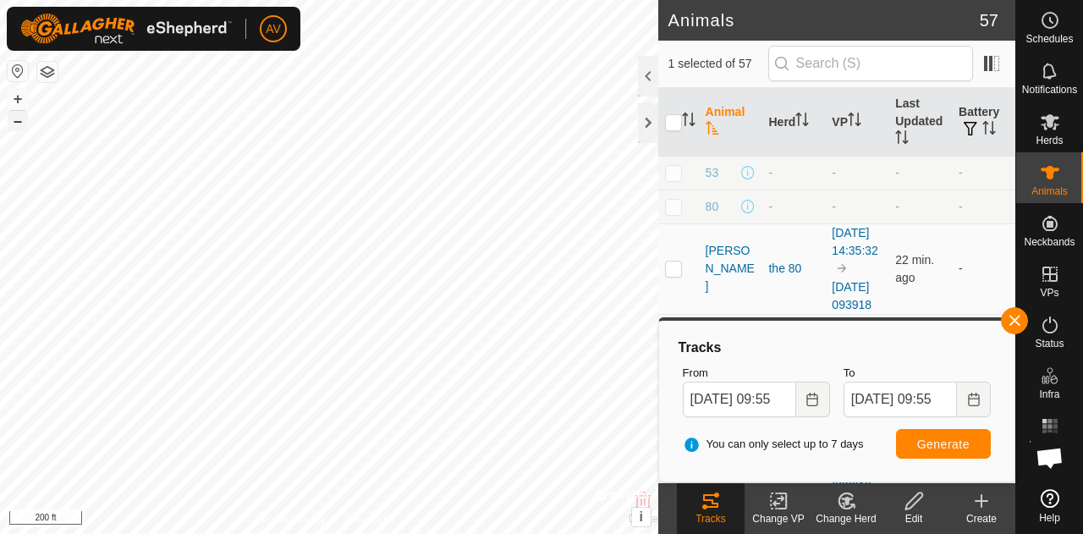
click at [9, 119] on button "–" at bounding box center [18, 121] width 20 height 20
click at [12, 101] on button "+" at bounding box center [18, 99] width 20 height 20
click at [22, 88] on div "+ –" at bounding box center [18, 110] width 22 height 44
click at [19, 96] on button "+" at bounding box center [18, 99] width 20 height 20
click at [13, 126] on button "–" at bounding box center [18, 121] width 20 height 20
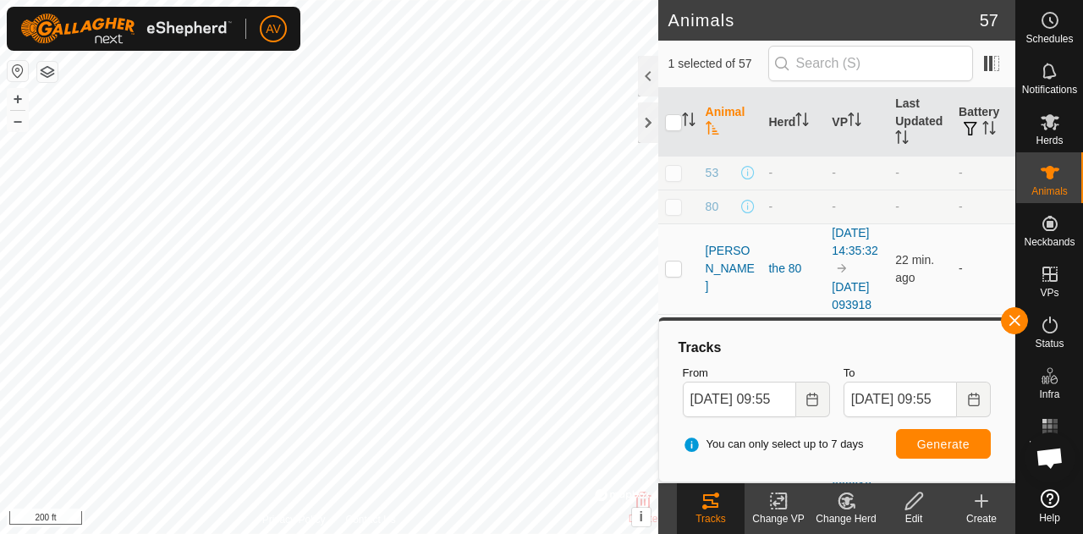
click at [7, 119] on div "+ –" at bounding box center [18, 110] width 22 height 44
click at [10, 121] on button "–" at bounding box center [18, 121] width 20 height 20
click at [10, 96] on button "+" at bounding box center [18, 99] width 20 height 20
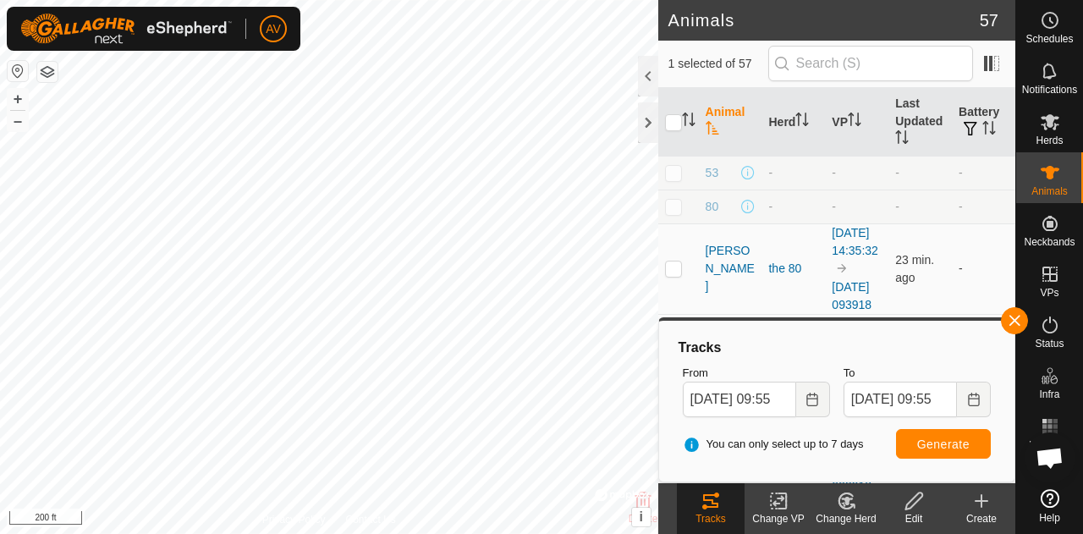
click at [15, 131] on div "+ –" at bounding box center [18, 110] width 22 height 44
click at [15, 124] on button "–" at bounding box center [18, 121] width 20 height 20
